Goal: Task Accomplishment & Management: Use online tool/utility

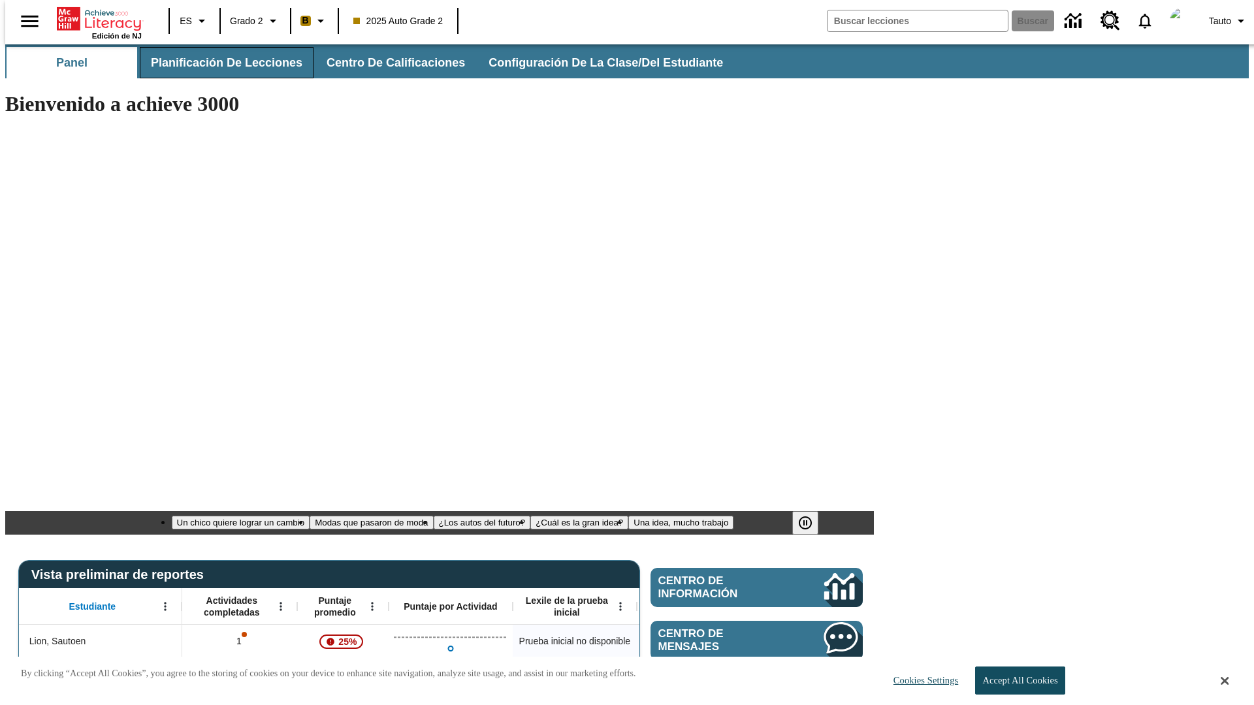
click at [219, 63] on span "Planificación de lecciones" at bounding box center [226, 63] width 151 height 15
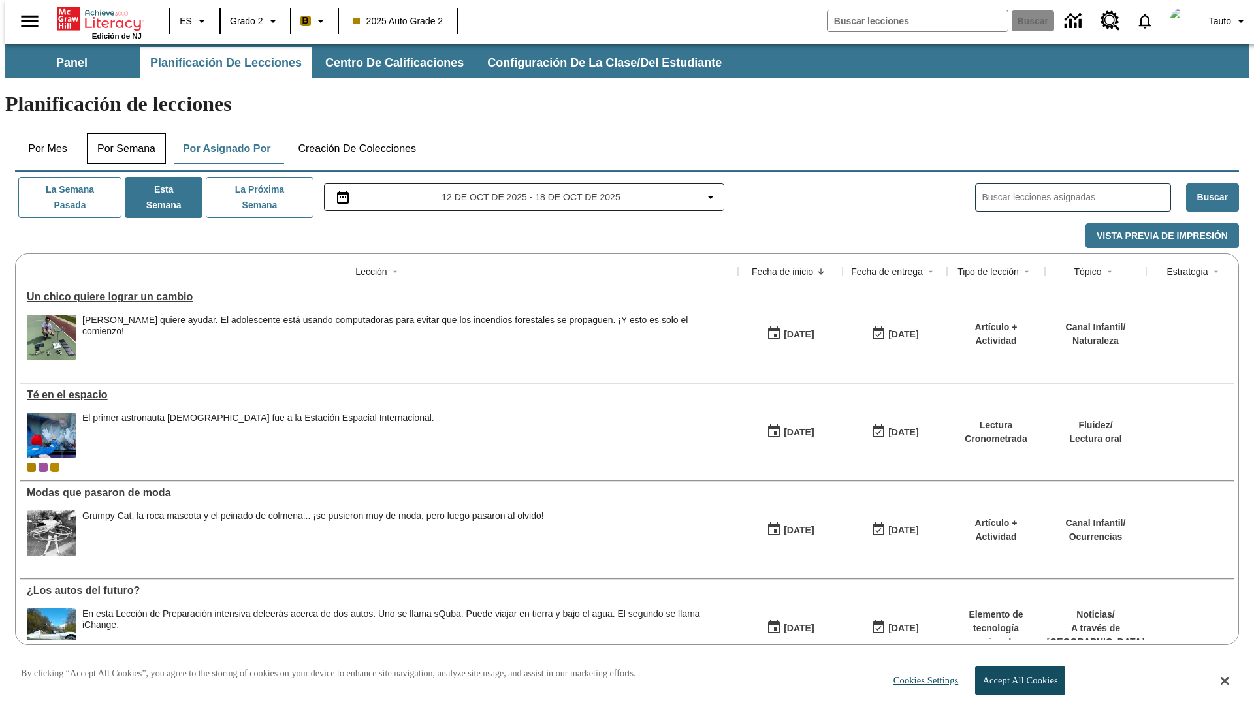
click at [122, 133] on button "Por semana" at bounding box center [126, 148] width 79 height 31
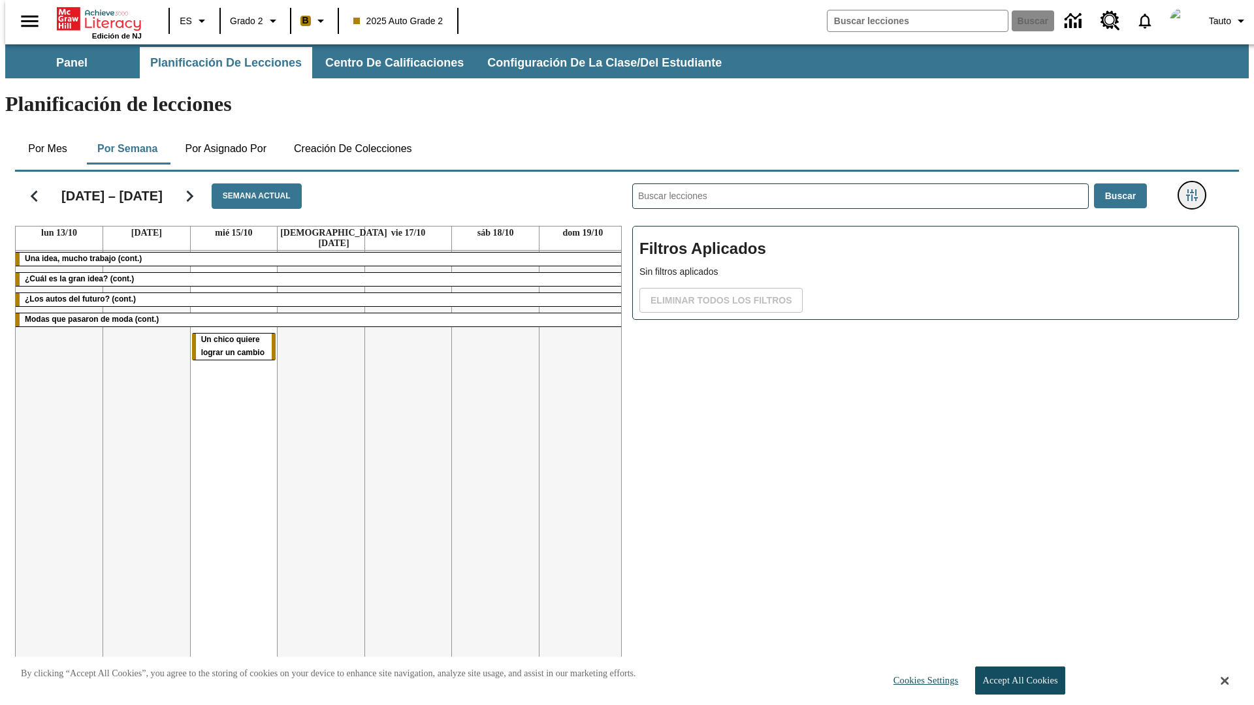
click at [1196, 189] on icon "Menú lateral de filtros" at bounding box center [1192, 195] width 12 height 12
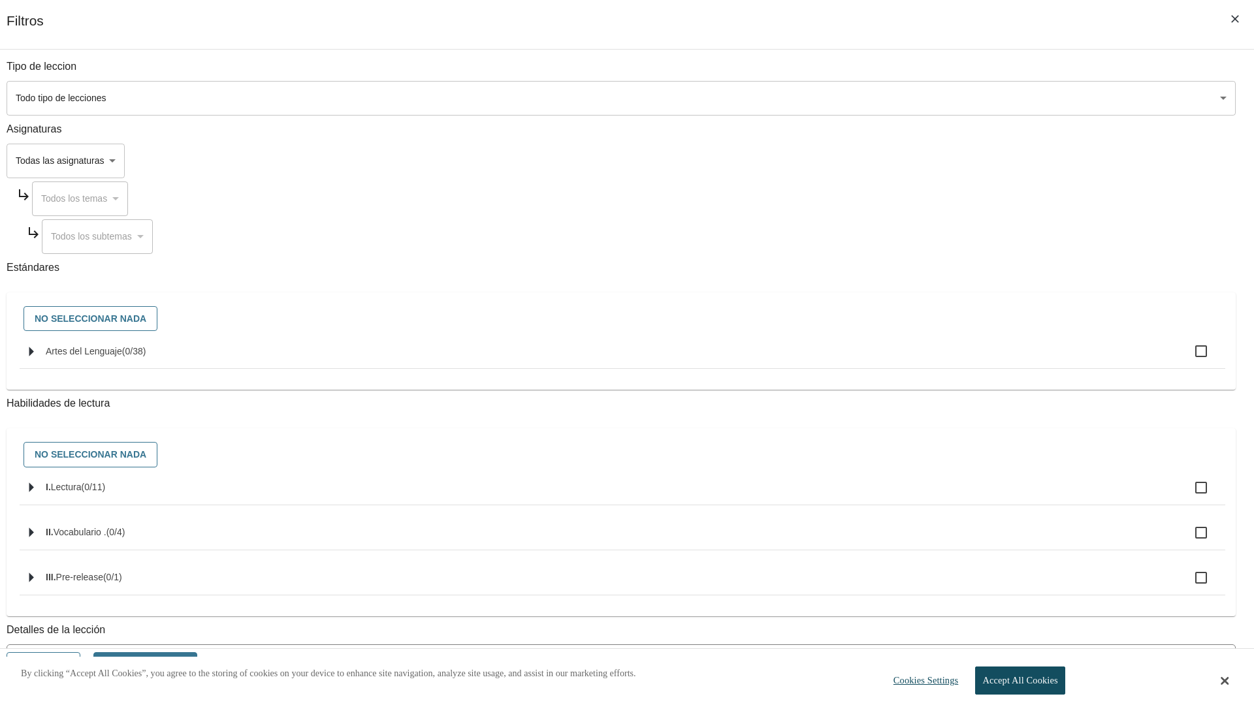
click at [940, 590] on body "Saltar al contenido principal Edición de NJ ES Grado 2 B 2025 Auto Grade 2 Busc…" at bounding box center [626, 392] width 1243 height 696
